Goal: Task Accomplishment & Management: Manage account settings

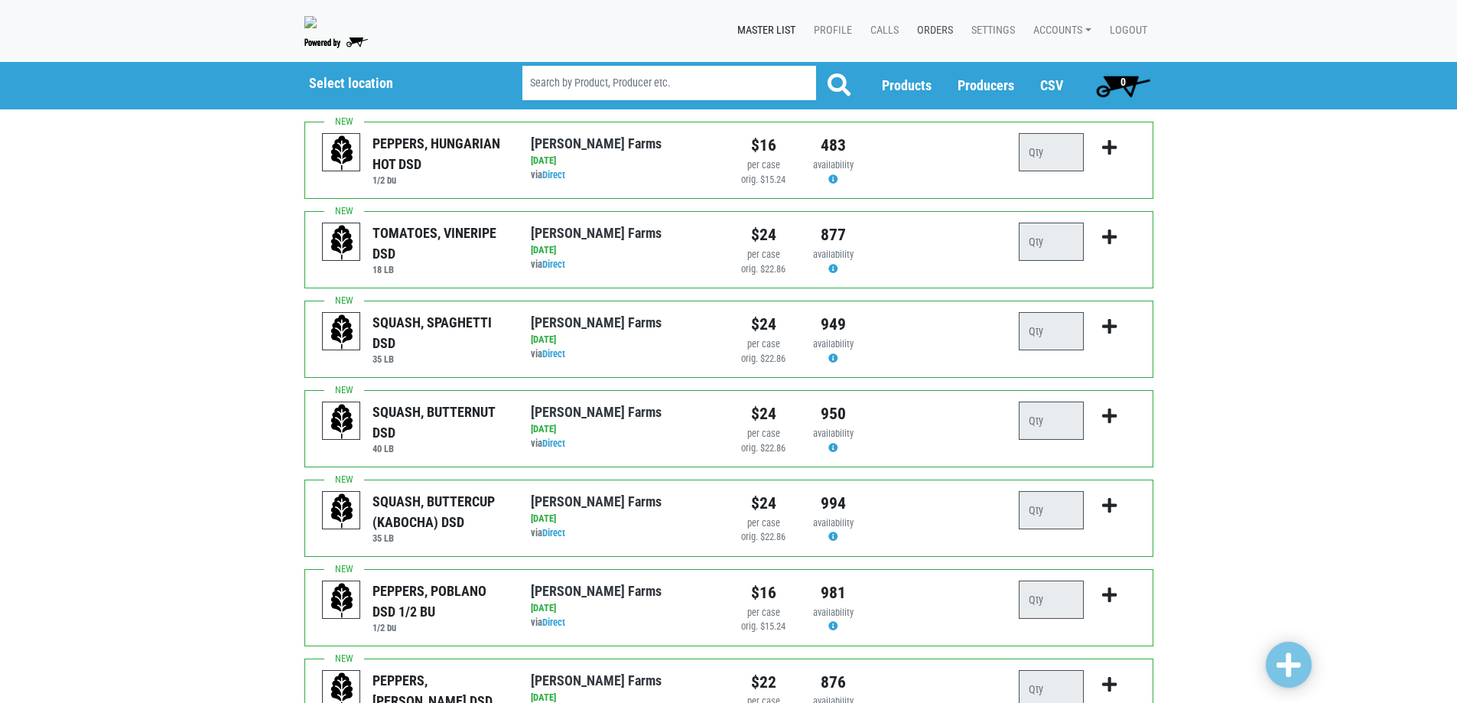
click at [939, 37] on link "Orders" at bounding box center [932, 30] width 54 height 29
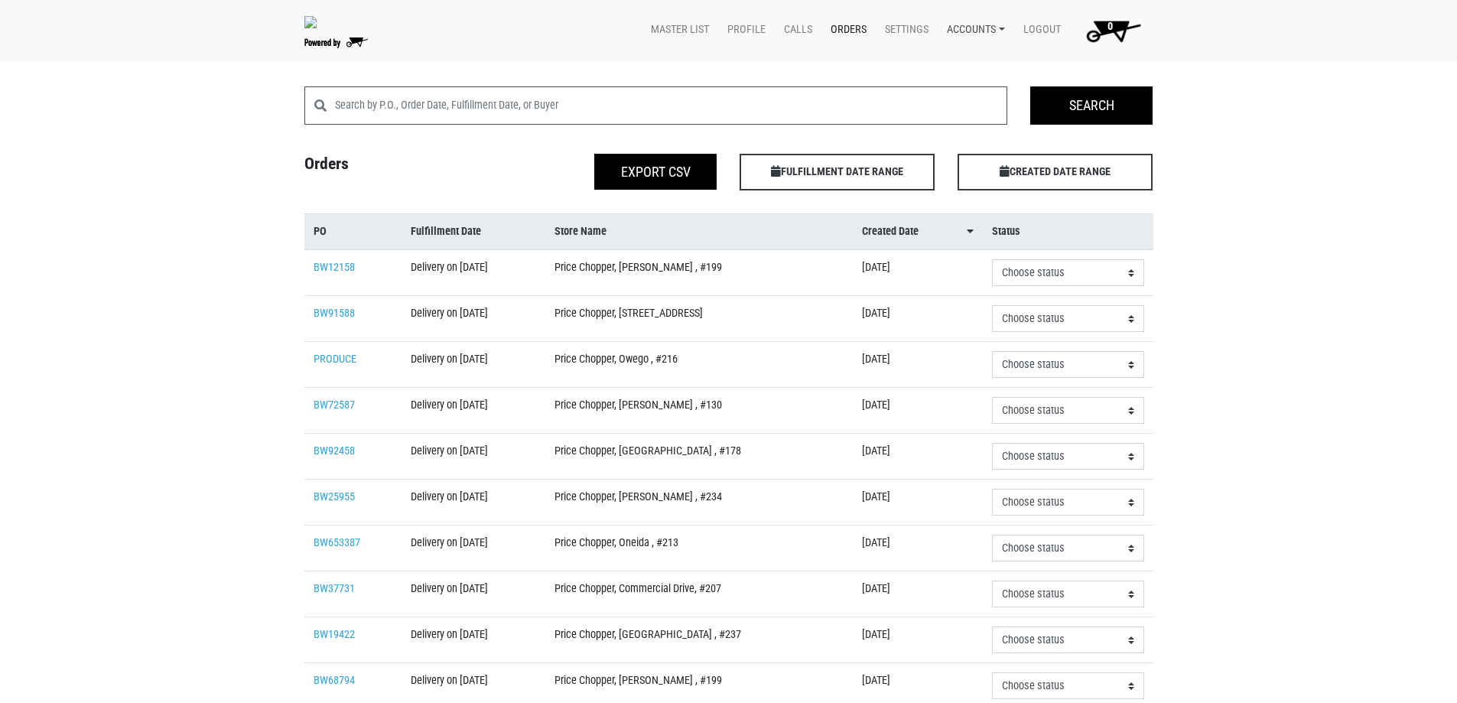
click at [965, 25] on link "Accounts" at bounding box center [973, 29] width 76 height 29
click at [976, 62] on link "Karin Reeves (Tops Markets Growers Hub)" at bounding box center [1064, 65] width 259 height 23
